Goal: Find specific page/section: Find specific page/section

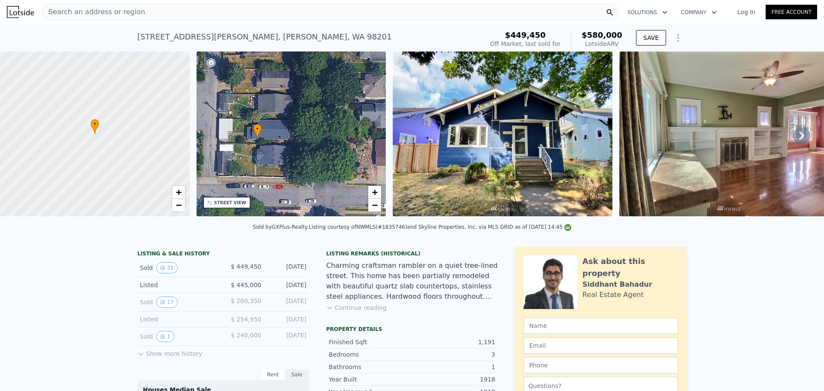
drag, startPoint x: 303, startPoint y: 159, endPoint x: 269, endPoint y: 164, distance: 34.2
click at [269, 164] on div "• + −" at bounding box center [291, 133] width 190 height 165
click at [375, 193] on span "+" at bounding box center [375, 192] width 6 height 11
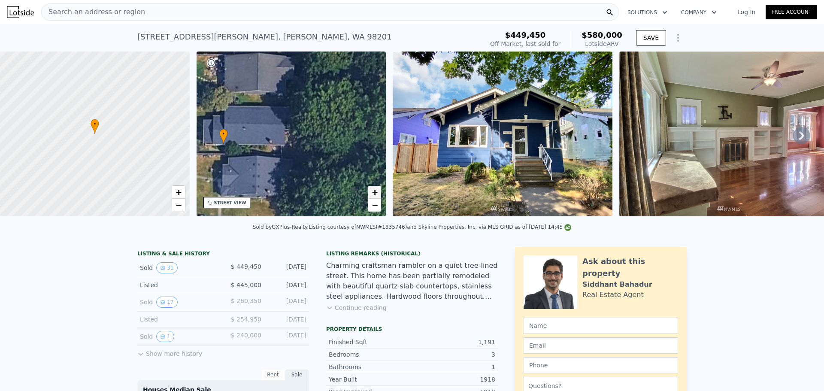
click at [375, 193] on span "+" at bounding box center [375, 192] width 6 height 11
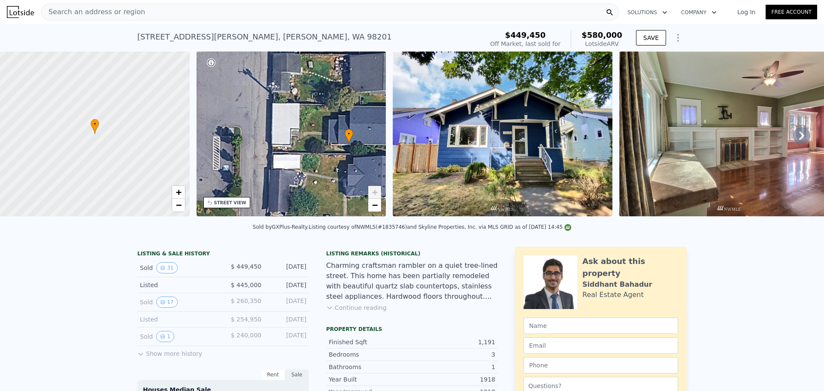
drag, startPoint x: 288, startPoint y: 159, endPoint x: 412, endPoint y: 159, distance: 124.0
click at [412, 159] on div "• + − • + − STREET VIEW Loading... SATELLITE VIEW" at bounding box center [412, 135] width 824 height 168
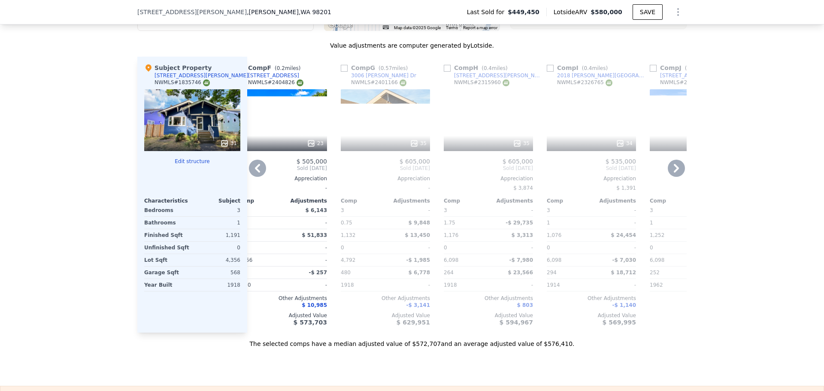
scroll to position [0, 817]
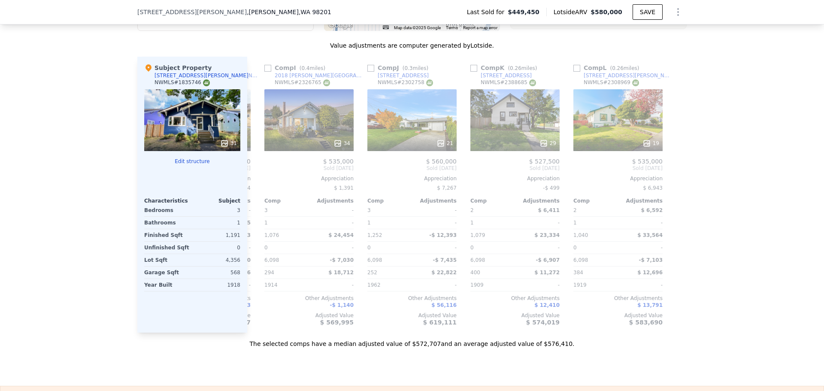
click at [176, 119] on div "31" at bounding box center [192, 120] width 96 height 62
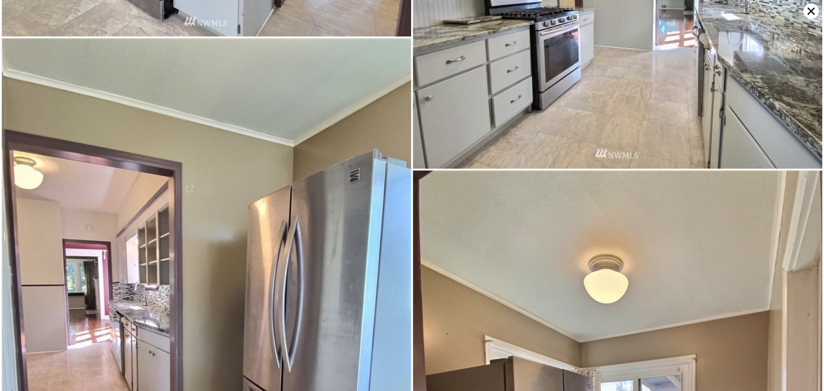
scroll to position [1531, 0]
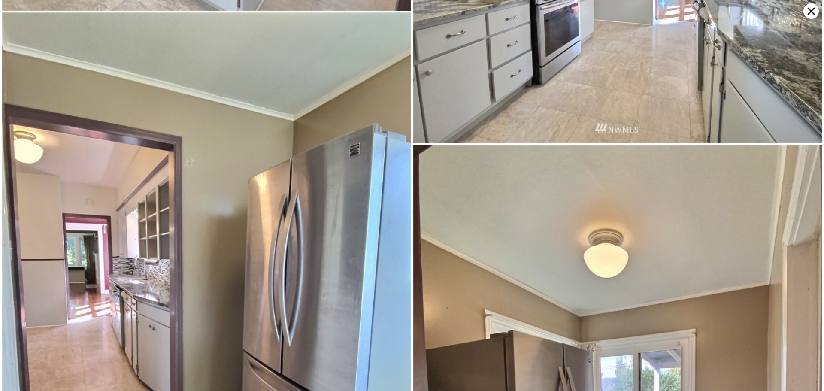
click at [808, 12] on icon at bounding box center [810, 10] width 15 height 15
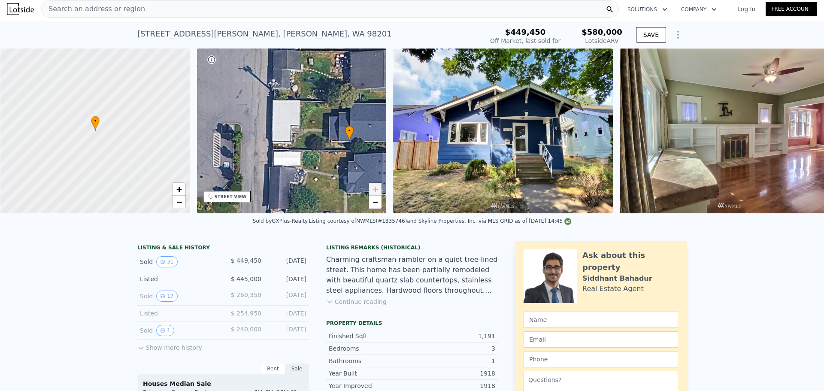
scroll to position [0, 3]
click at [375, 202] on span "−" at bounding box center [375, 201] width 6 height 11
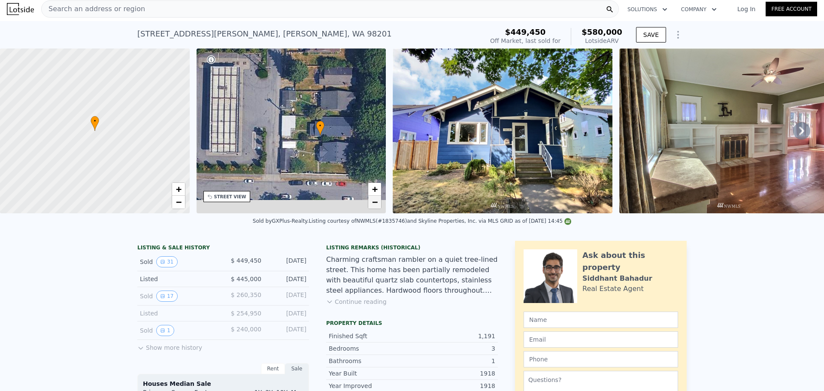
click at [375, 202] on span "−" at bounding box center [375, 201] width 6 height 11
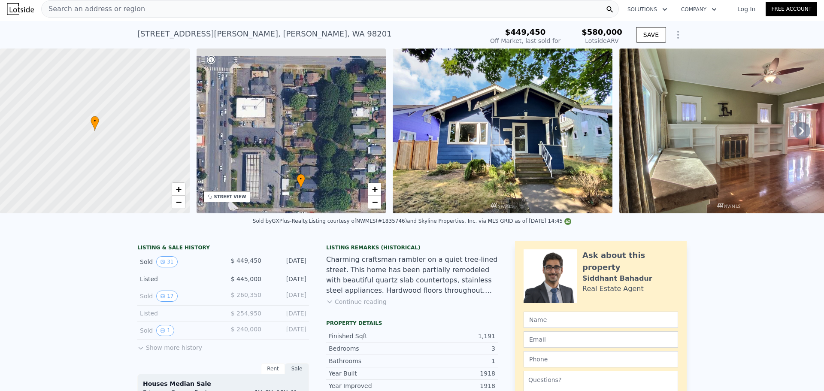
drag, startPoint x: 326, startPoint y: 115, endPoint x: 320, endPoint y: 172, distance: 57.8
click at [320, 174] on div "• + −" at bounding box center [291, 130] width 190 height 165
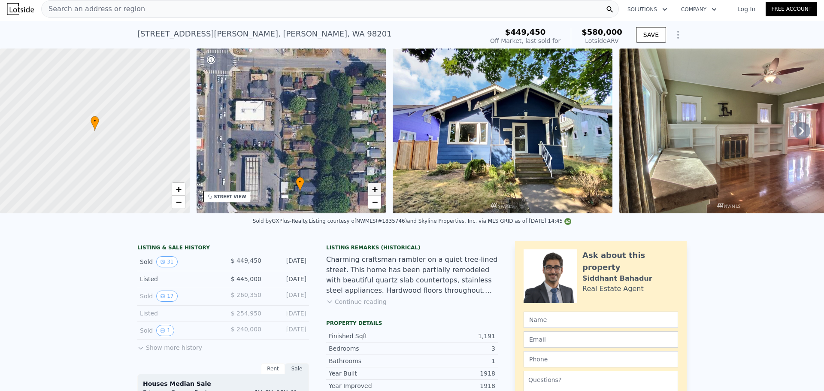
click at [376, 191] on span "+" at bounding box center [375, 189] width 6 height 11
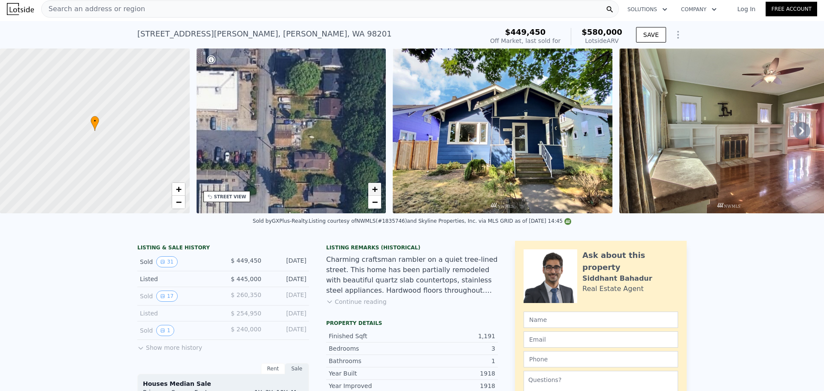
click at [376, 191] on span "+" at bounding box center [375, 189] width 6 height 11
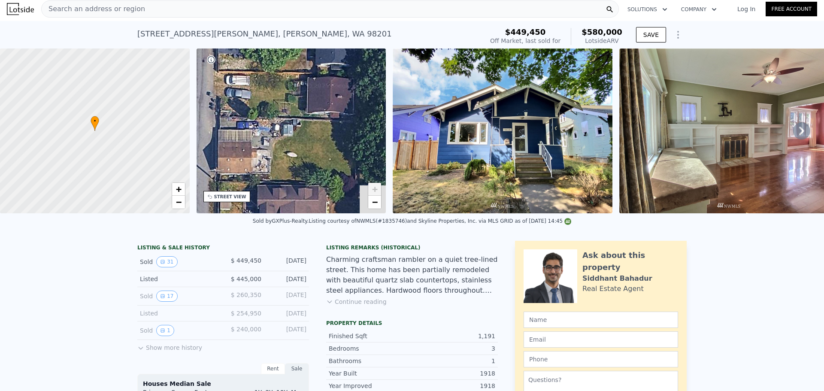
drag, startPoint x: 304, startPoint y: 76, endPoint x: 261, endPoint y: 37, distance: 58.0
click at [262, 51] on div "• + −" at bounding box center [291, 130] width 190 height 165
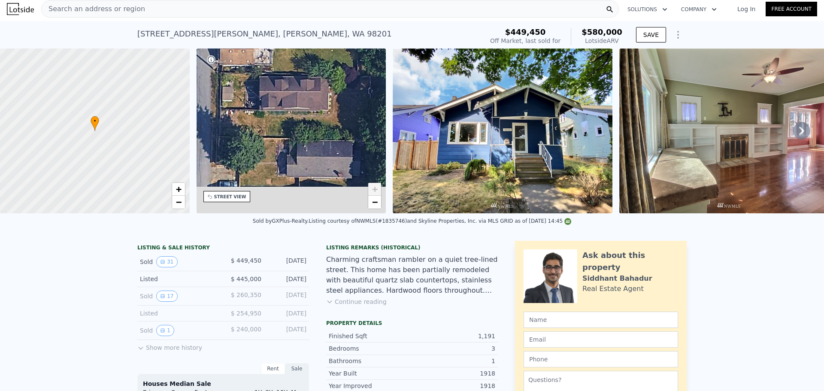
drag, startPoint x: 284, startPoint y: 94, endPoint x: 290, endPoint y: 68, distance: 27.1
click at [290, 68] on div "• + −" at bounding box center [291, 130] width 190 height 165
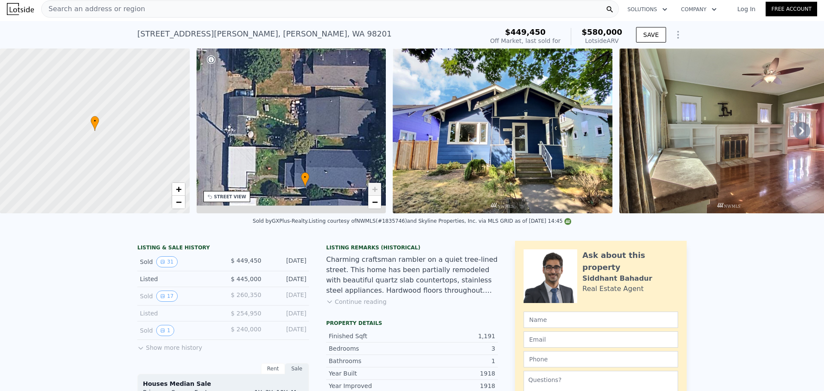
drag, startPoint x: 299, startPoint y: 112, endPoint x: 302, endPoint y: 72, distance: 40.0
click at [302, 72] on div "• + −" at bounding box center [291, 130] width 190 height 165
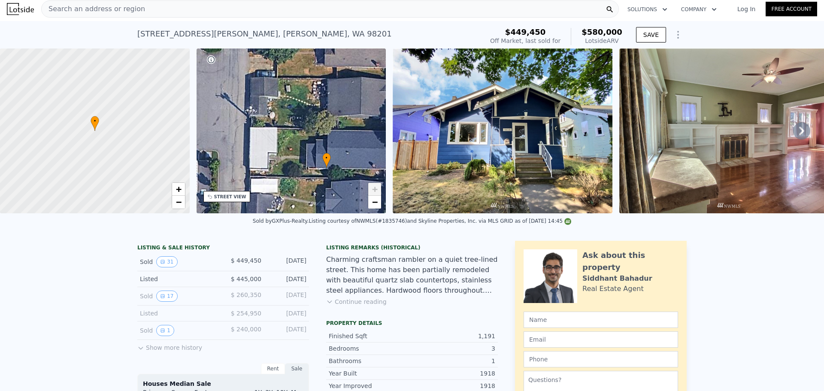
drag, startPoint x: 322, startPoint y: 176, endPoint x: 343, endPoint y: 162, distance: 25.3
click at [343, 162] on div "• + −" at bounding box center [291, 130] width 190 height 165
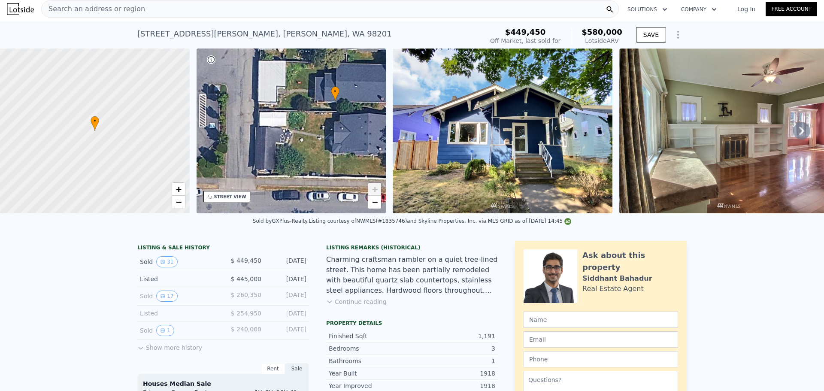
drag, startPoint x: 298, startPoint y: 151, endPoint x: 304, endPoint y: 68, distance: 83.4
click at [305, 57] on div "• + −" at bounding box center [291, 130] width 190 height 165
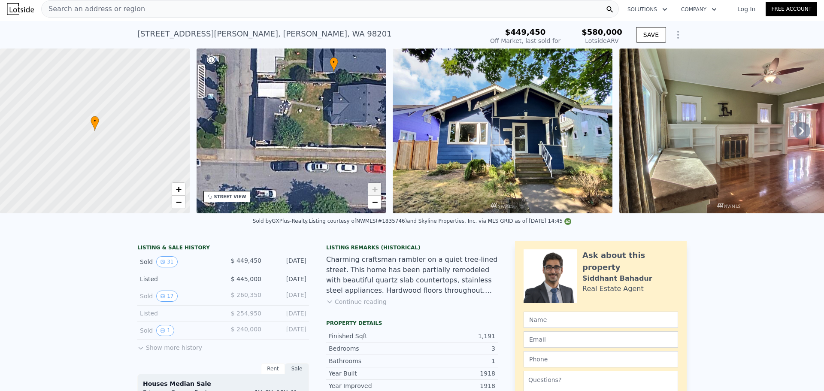
drag, startPoint x: 302, startPoint y: 127, endPoint x: 304, endPoint y: 197, distance: 70.0
click at [304, 198] on div "• + −" at bounding box center [291, 130] width 190 height 165
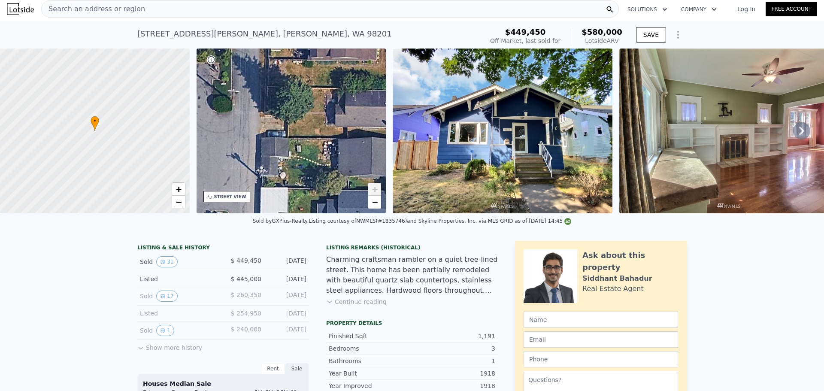
drag, startPoint x: 301, startPoint y: 135, endPoint x: 301, endPoint y: 181, distance: 45.9
click at [301, 181] on div "• + −" at bounding box center [291, 130] width 190 height 165
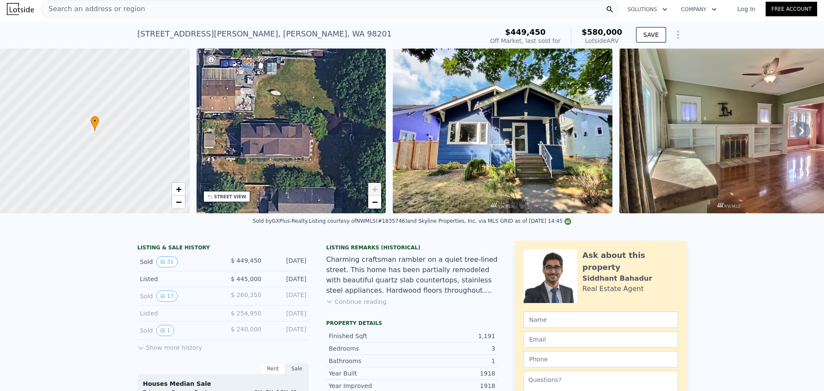
drag, startPoint x: 320, startPoint y: 97, endPoint x: 253, endPoint y: 194, distance: 117.8
click at [253, 194] on div "• + −" at bounding box center [291, 130] width 190 height 165
